Goal: Information Seeking & Learning: Learn about a topic

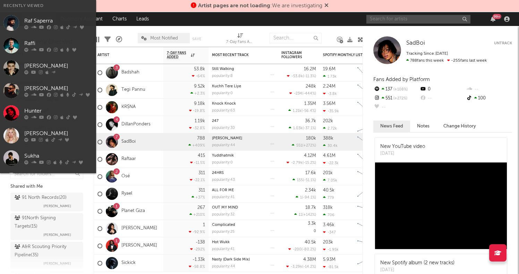
click at [397, 20] on input "text" at bounding box center [418, 19] width 104 height 9
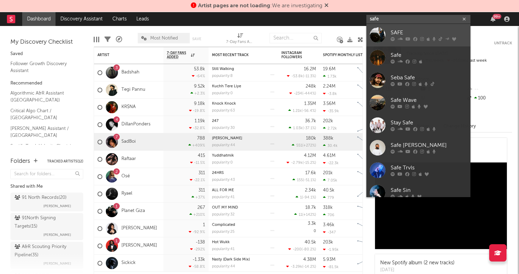
type input "safe"
click at [397, 39] on icon at bounding box center [399, 39] width 5 height 4
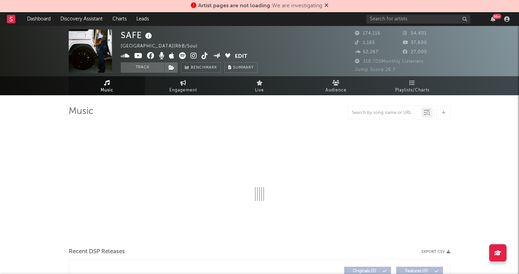
select select "6m"
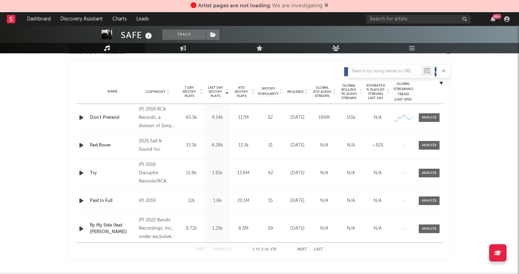
scroll to position [253, 0]
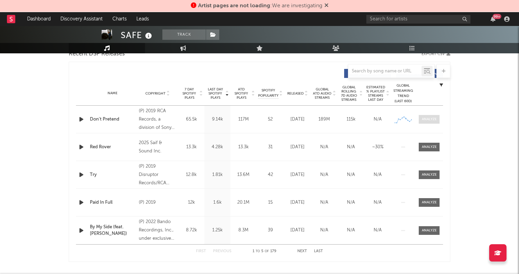
click at [428, 115] on span at bounding box center [429, 119] width 21 height 9
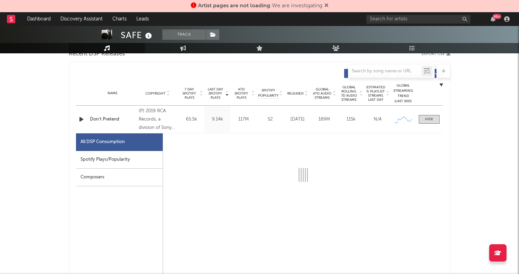
select select "6m"
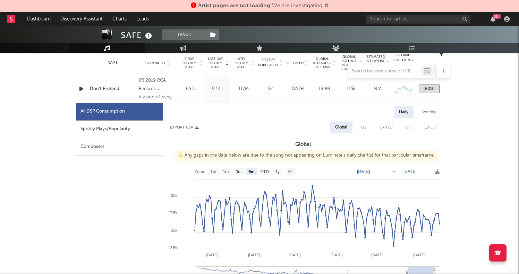
scroll to position [284, 0]
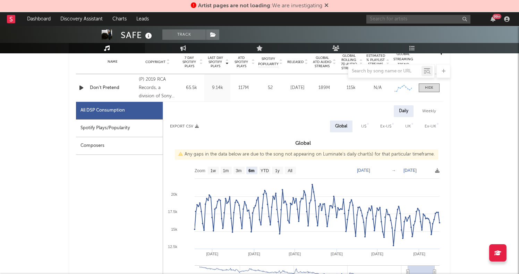
click at [397, 17] on input "text" at bounding box center [418, 19] width 104 height 9
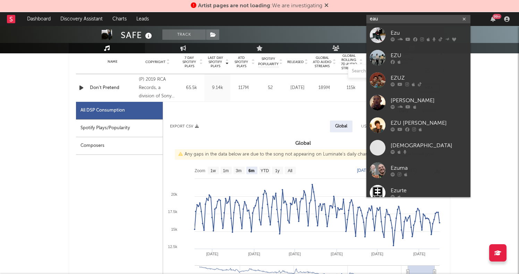
type input "eau"
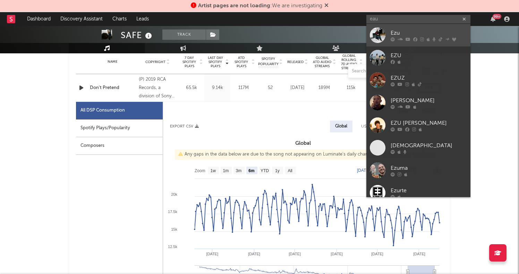
drag, startPoint x: 397, startPoint y: 17, endPoint x: 406, endPoint y: 40, distance: 24.9
click at [406, 40] on icon at bounding box center [407, 39] width 5 height 4
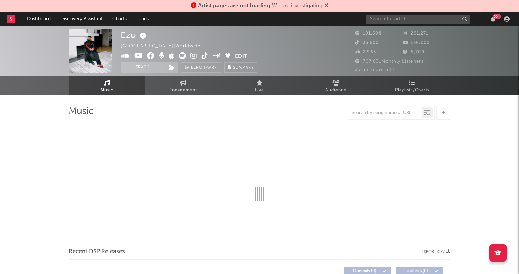
select select "6m"
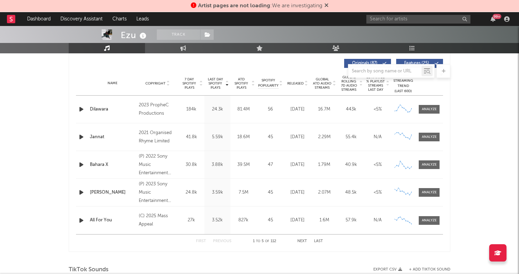
scroll to position [263, 0]
click at [432, 223] on div at bounding box center [429, 220] width 15 height 5
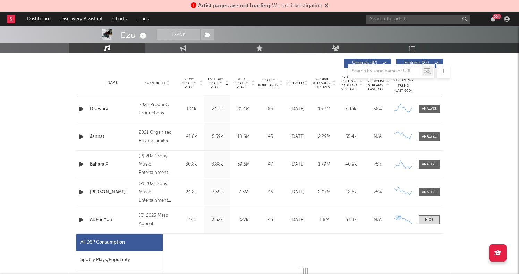
select select "6m"
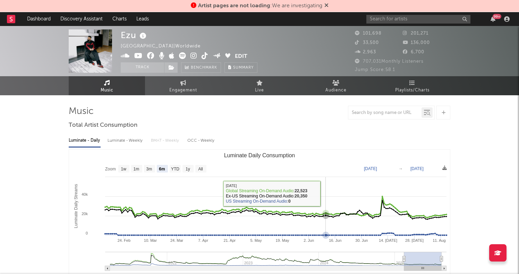
scroll to position [0, 0]
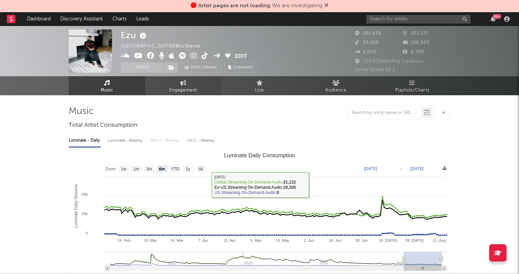
click at [184, 89] on span "Engagement" at bounding box center [183, 90] width 28 height 8
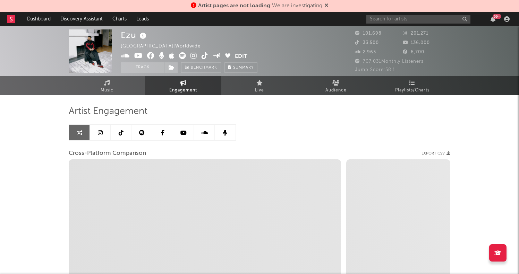
select select "1w"
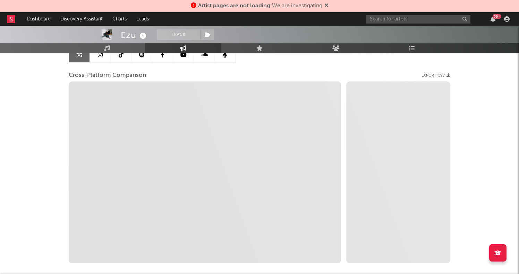
scroll to position [79, 0]
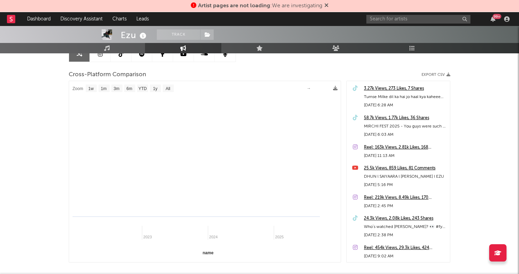
select select "1m"
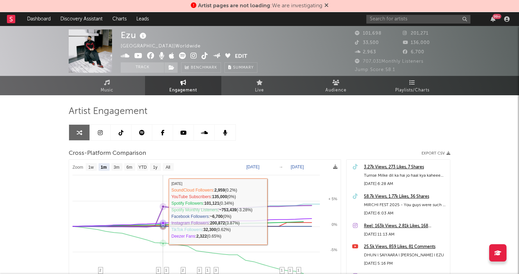
scroll to position [0, 0]
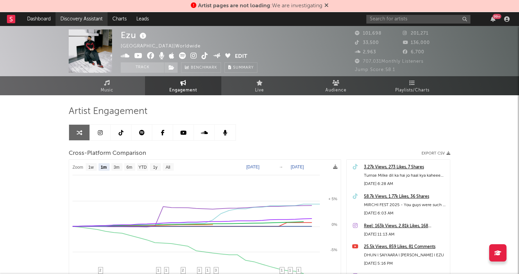
click at [75, 19] on link "Discovery Assistant" at bounding box center [81, 19] width 52 height 14
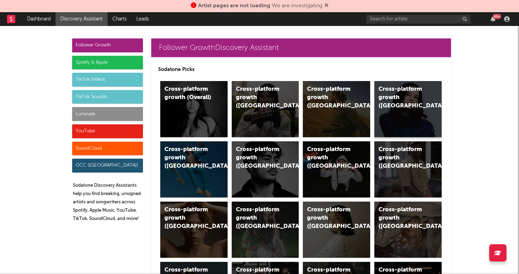
click at [400, 122] on div "Cross-platform growth (Canada)" at bounding box center [407, 109] width 67 height 56
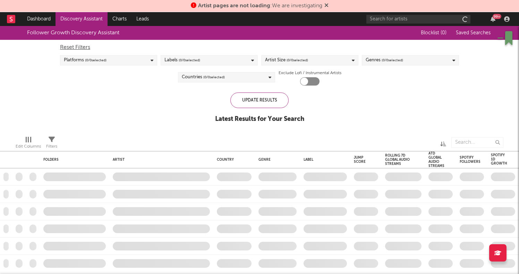
checkbox input "true"
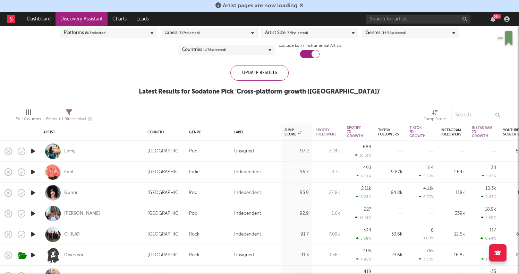
click at [35, 190] on icon "button" at bounding box center [32, 193] width 7 height 9
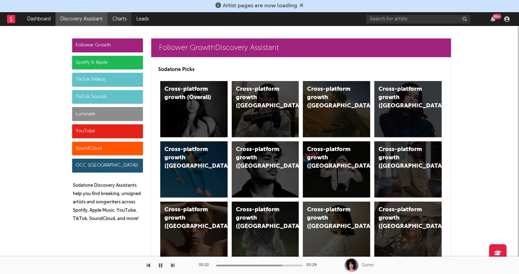
click at [123, 24] on link "Charts" at bounding box center [120, 19] width 24 height 14
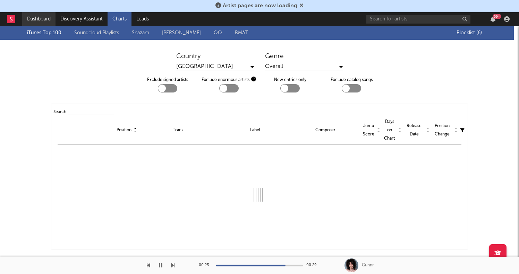
click at [44, 19] on link "Dashboard" at bounding box center [38, 19] width 33 height 14
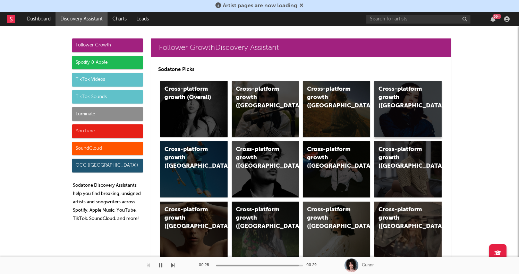
click at [426, 102] on div "Cross-platform growth (Canada)" at bounding box center [407, 109] width 67 height 56
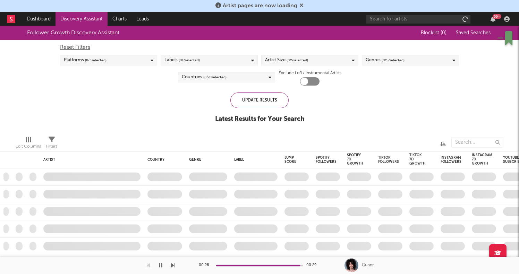
checkbox input "true"
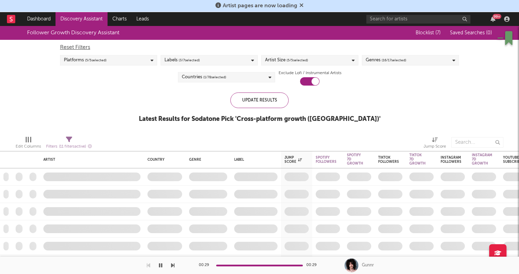
click at [218, 266] on div at bounding box center [259, 266] width 87 height 2
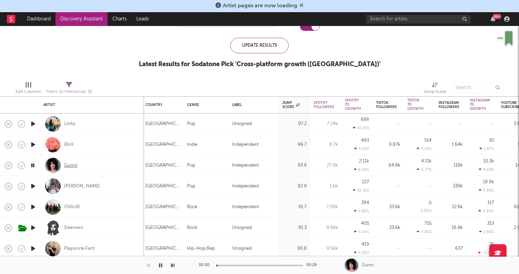
click at [72, 165] on div "Gunnr" at bounding box center [71, 166] width 14 height 6
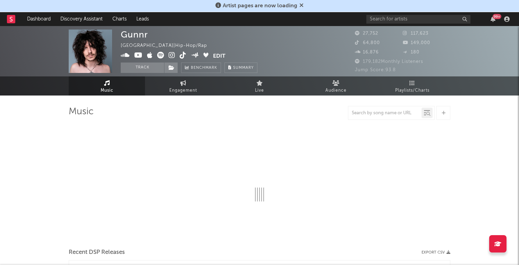
select select "6m"
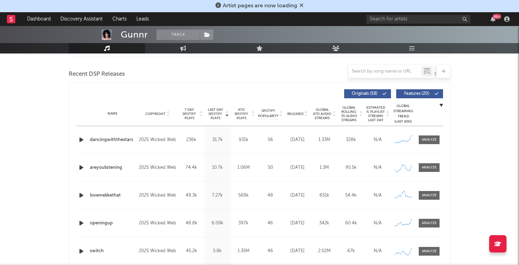
scroll to position [246, 0]
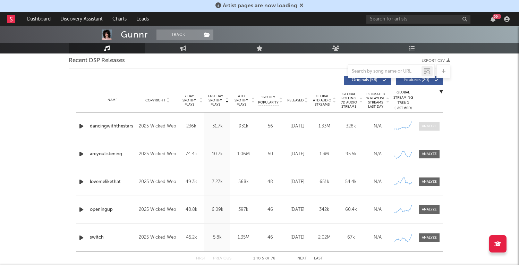
click at [429, 128] on div at bounding box center [429, 125] width 15 height 5
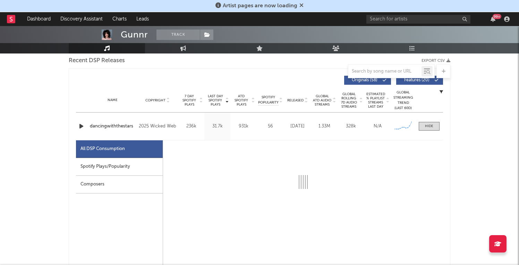
select select "1w"
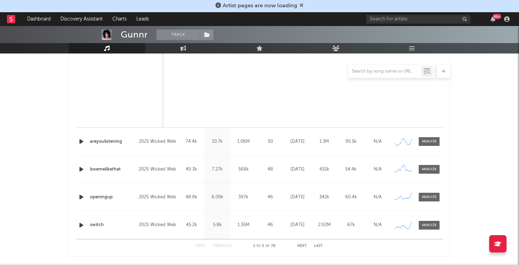
scroll to position [596, 0]
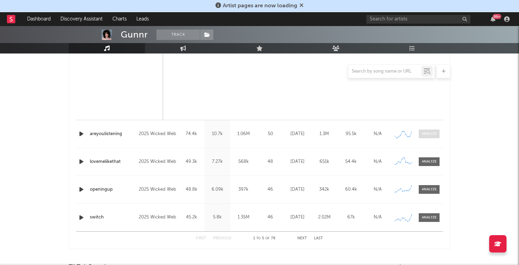
click at [428, 136] on span at bounding box center [429, 133] width 21 height 9
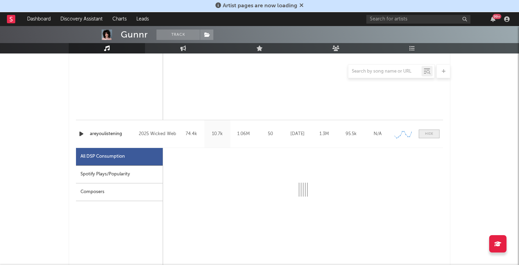
select select "1w"
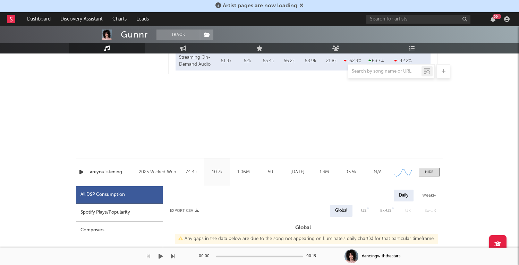
scroll to position [557, 0]
